Goal: Navigation & Orientation: Go to known website

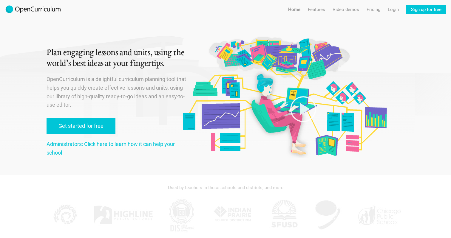
click at [35, 7] on img at bounding box center [33, 10] width 57 height 10
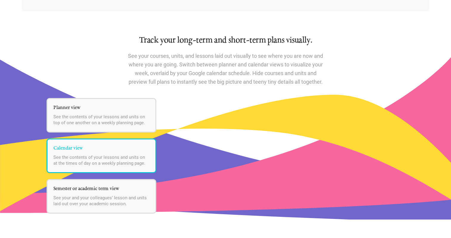
scroll to position [691, 0]
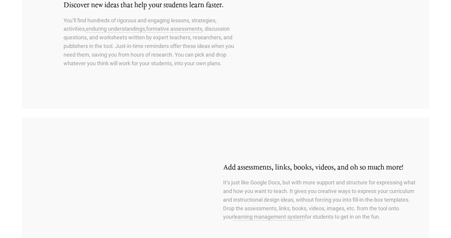
scroll to position [294, 0]
